Goal: Information Seeking & Learning: Learn about a topic

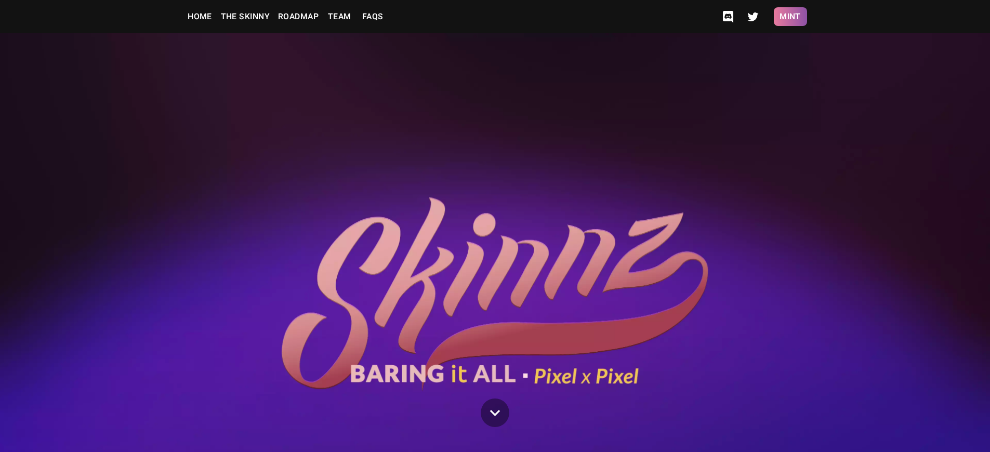
click at [790, 17] on button "Mint" at bounding box center [790, 16] width 33 height 19
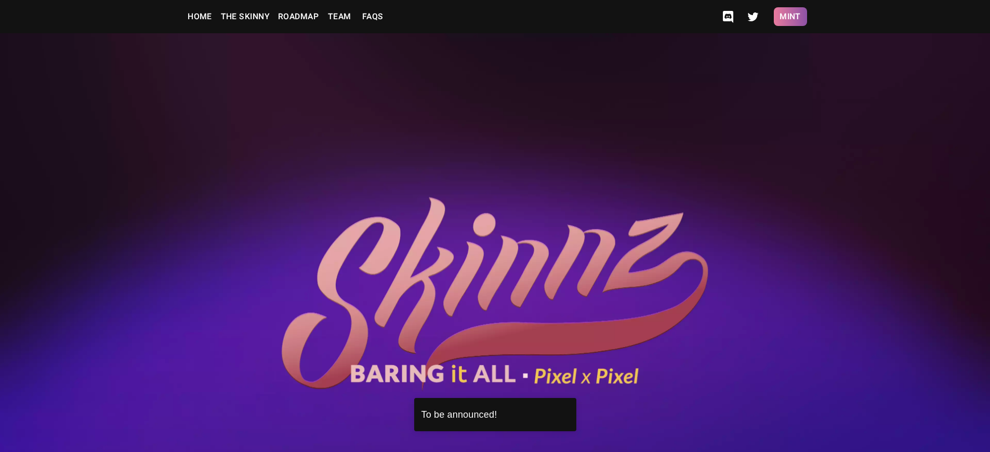
click at [790, 17] on button "Mint" at bounding box center [790, 16] width 33 height 19
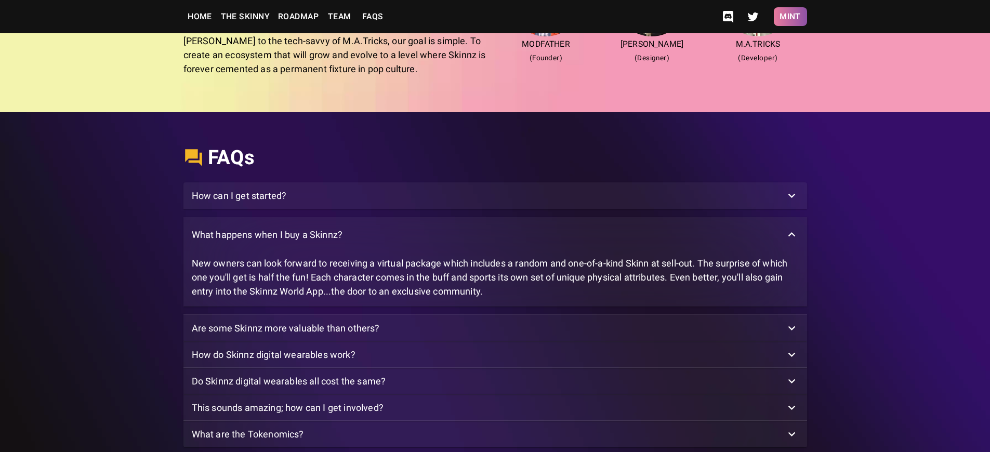
click at [790, 17] on button "Mint" at bounding box center [790, 16] width 33 height 19
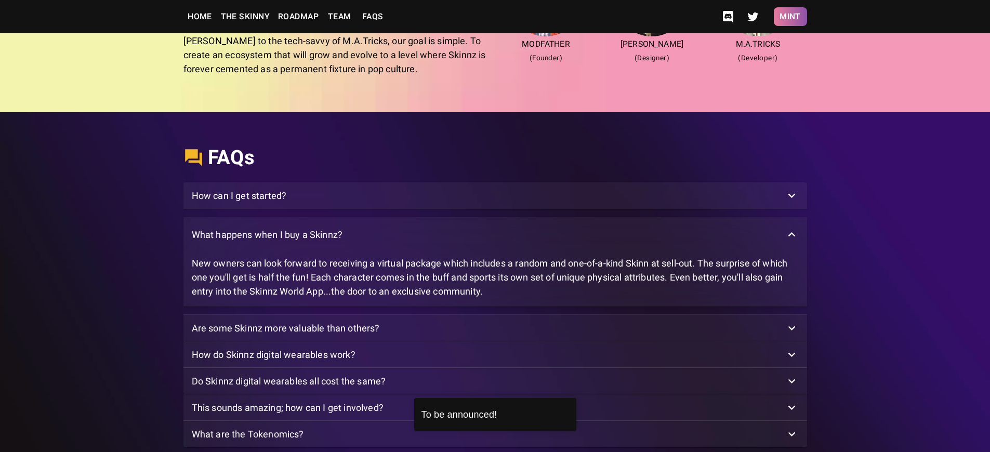
click at [790, 17] on button "Mint" at bounding box center [790, 16] width 33 height 19
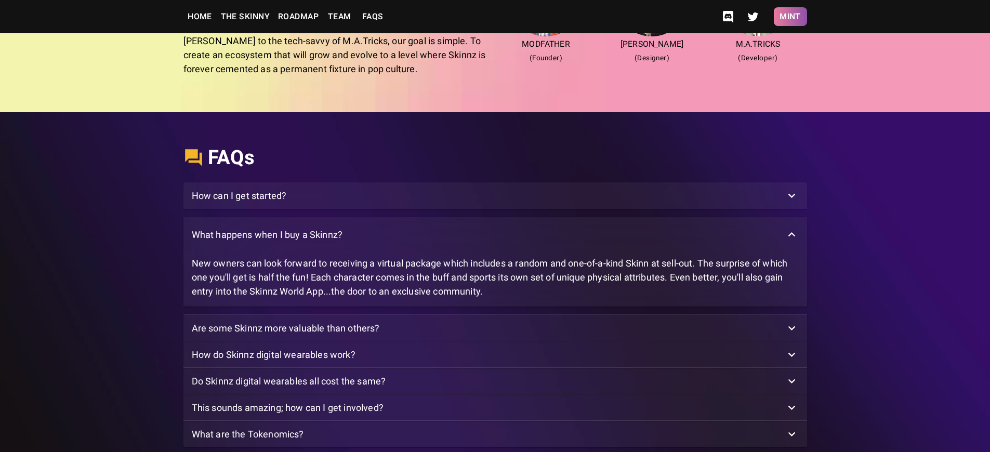
click at [790, 17] on button "Mint" at bounding box center [790, 16] width 33 height 19
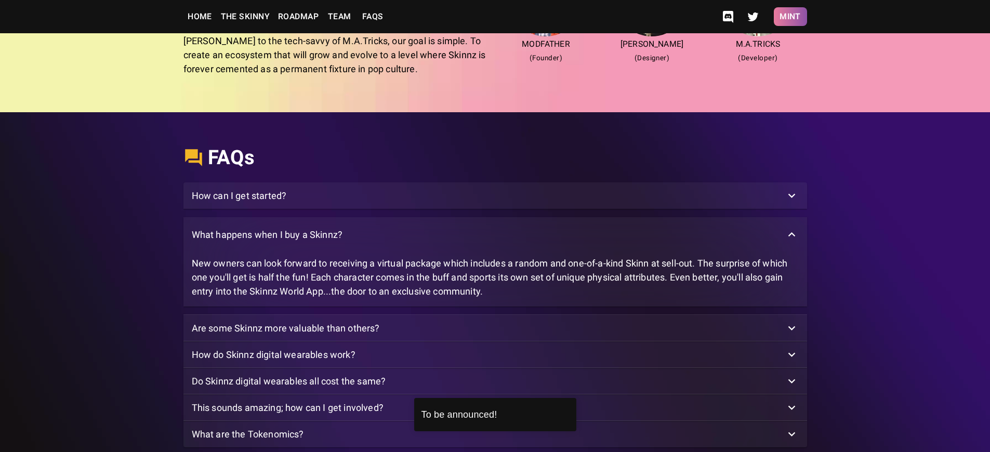
click at [790, 17] on button "Mint" at bounding box center [790, 16] width 33 height 19
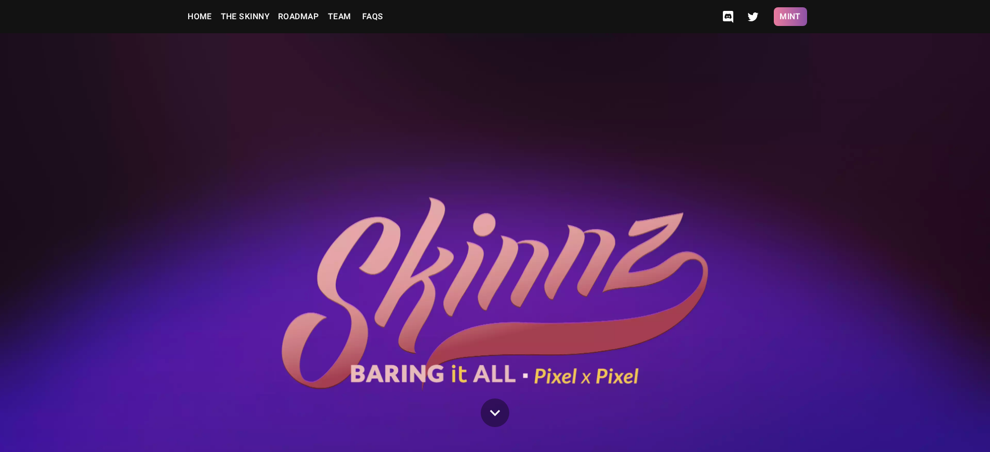
click at [790, 17] on button "Mint" at bounding box center [790, 16] width 33 height 19
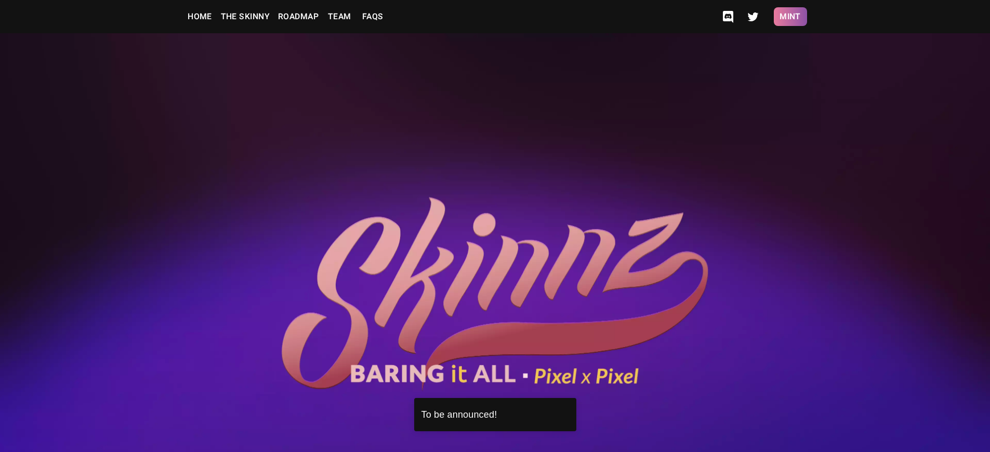
click at [790, 17] on button "Mint" at bounding box center [790, 16] width 33 height 19
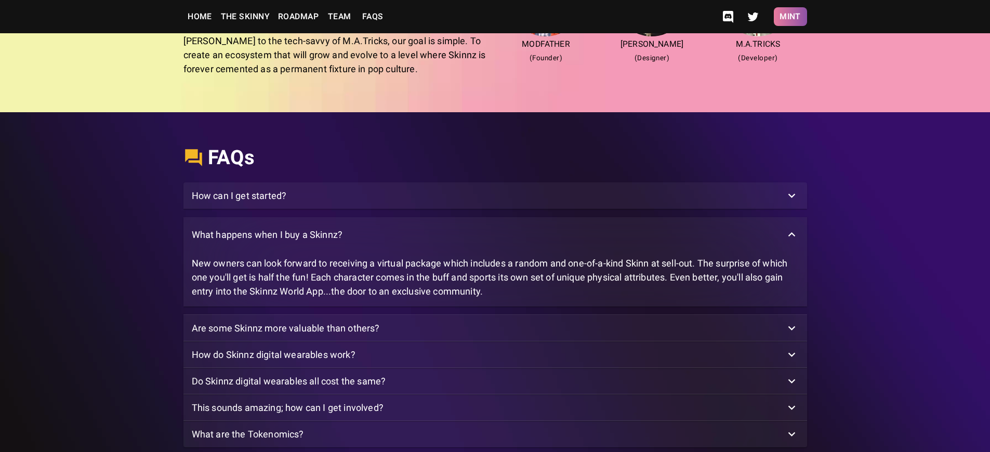
click at [790, 17] on button "Mint" at bounding box center [790, 16] width 33 height 19
click at [269, 239] on p "What happens when I buy a Skinnz?" at bounding box center [267, 235] width 151 height 14
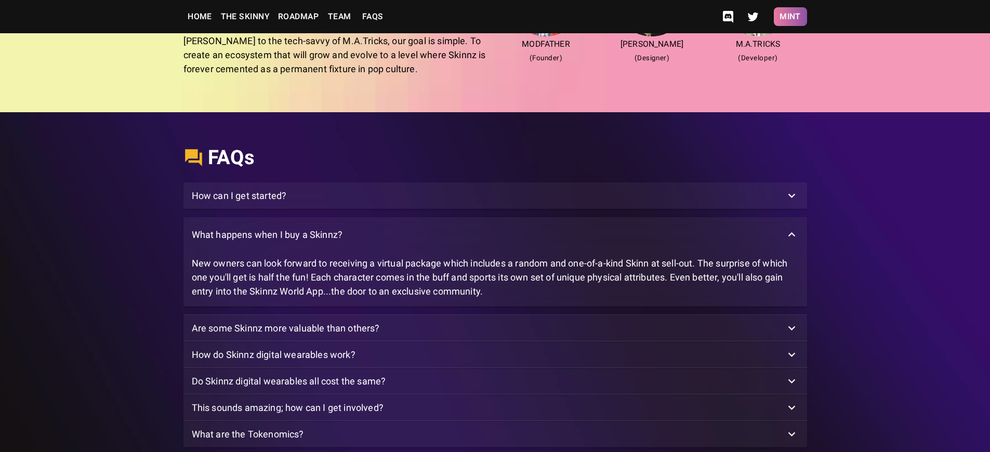
click at [790, 17] on button "Mint" at bounding box center [790, 16] width 33 height 19
click at [269, 239] on p "What happens when I buy a Skinnz?" at bounding box center [267, 235] width 151 height 14
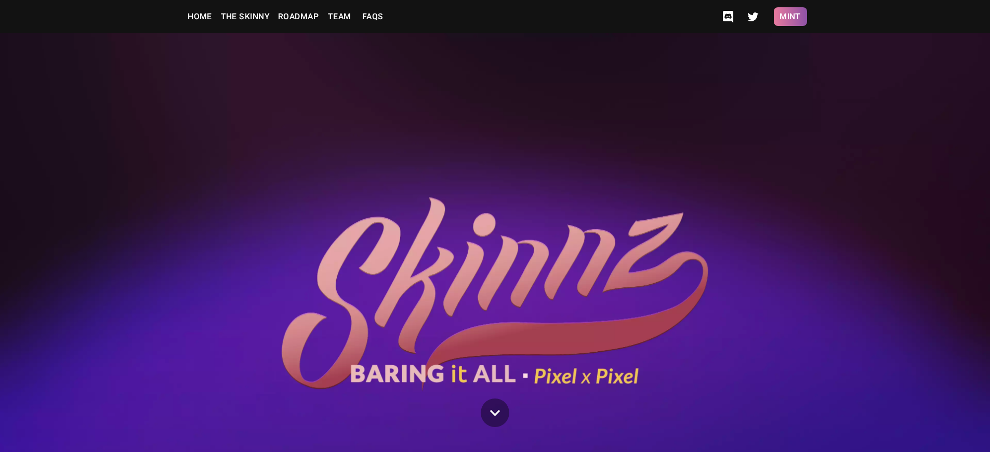
click at [790, 17] on button "Mint" at bounding box center [790, 16] width 33 height 19
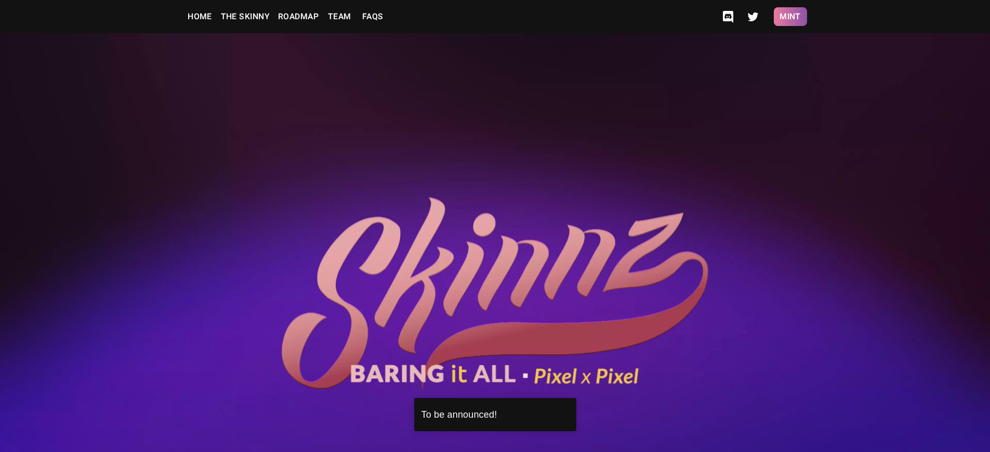
click at [790, 17] on button "Mint" at bounding box center [790, 16] width 33 height 19
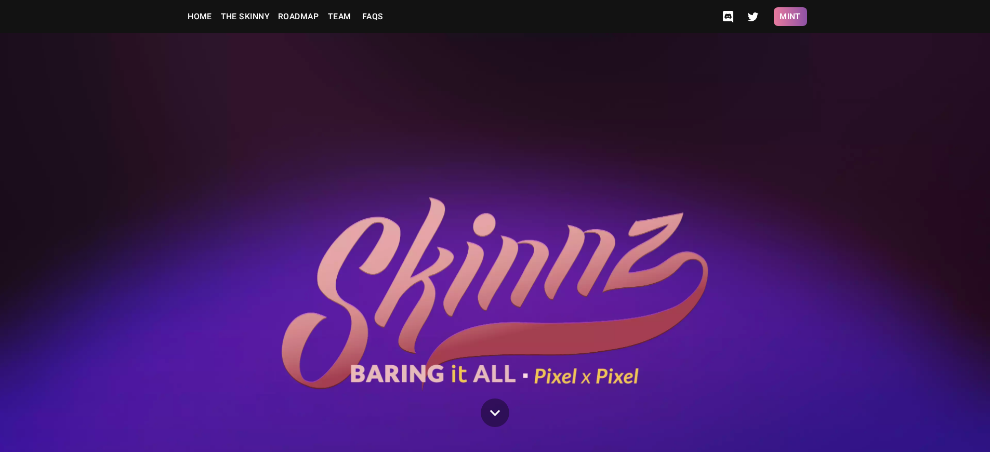
scroll to position [2627, 0]
